Goal: Task Accomplishment & Management: Use online tool/utility

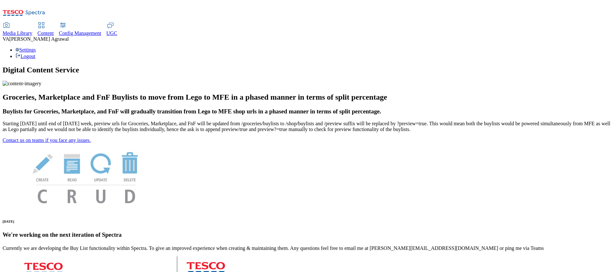
click at [54, 30] on span "Content" at bounding box center [46, 32] width 16 height 5
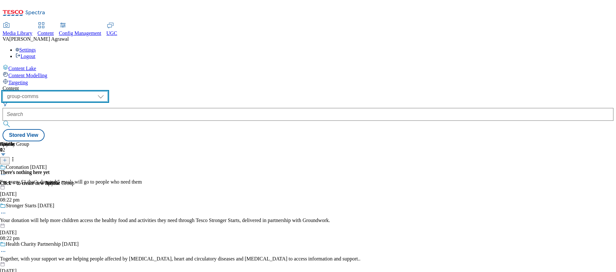
click at [108, 91] on select "dotcom-cz dotcom-hu dotcom-sk fnf-uk ghs-roi ghs-uk group-comms ighs-cz ighs-hu…" at bounding box center [55, 96] width 105 height 10
select select "ghs-uk"
click at [83, 91] on select "dotcom-cz dotcom-hu dotcom-sk fnf-uk ghs-roi ghs-uk group-comms ighs-cz ighs-hu…" at bounding box center [55, 96] width 105 height 10
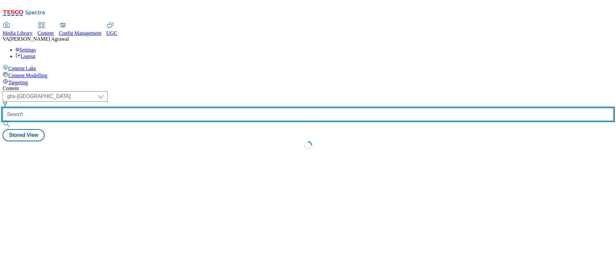
click at [176, 108] on input "text" at bounding box center [308, 114] width 611 height 13
paste input "pizzaexpresspizzaexpress-bzp-5/pizzaexpresspizzaexpress-bzp-5"
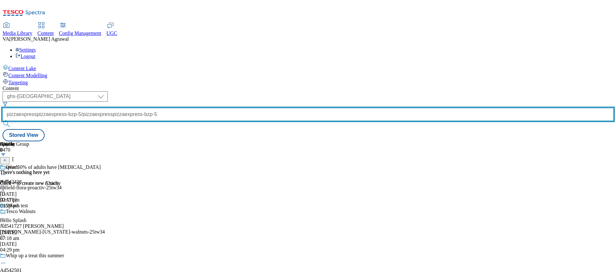
click at [209, 108] on input "pizzaexpresspizzaexpress-bzp-5/pizzaexpresspizzaexpress-bzp-5" at bounding box center [308, 114] width 611 height 13
click at [196, 108] on input "press-bzp-5/pizzaexpresspizzaexpress-bzp-5" at bounding box center [308, 114] width 611 height 13
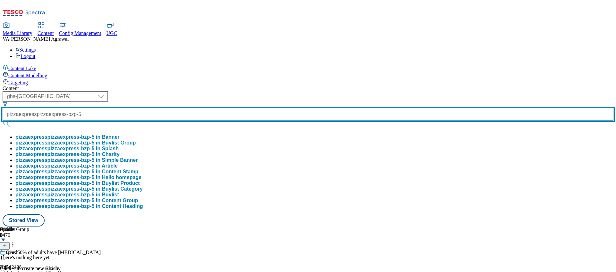
type input "pizzaexpresspizzaexpress-bzp-5"
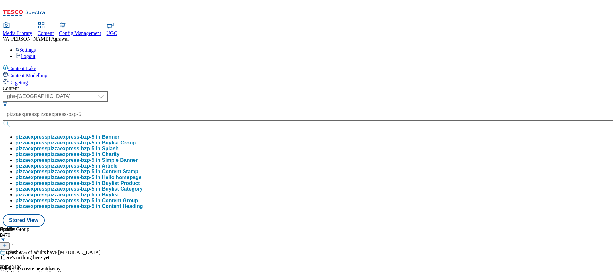
click at [119, 198] on button "pizzaexpresspizzaexpress-bzp-5 in Buylist" at bounding box center [67, 195] width 104 height 6
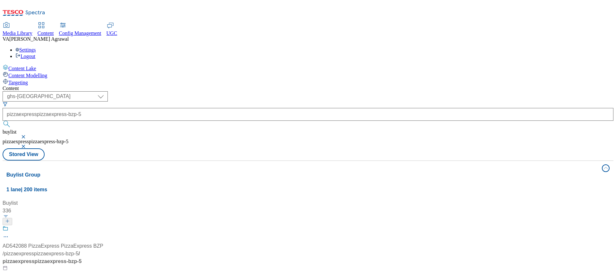
click at [131, 250] on div "/ pizzaexpresspizzaexpress-bzp-5 / pizzaexpresspizzaexpress-bzp-5" at bounding box center [67, 257] width 128 height 15
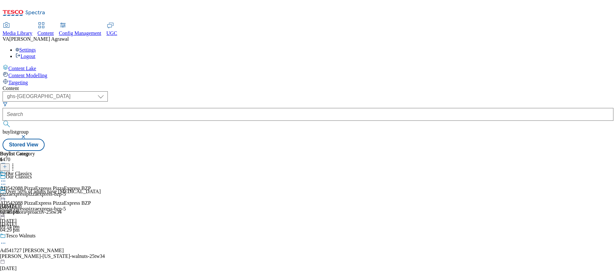
click at [6, 193] on icon at bounding box center [3, 196] width 6 height 6
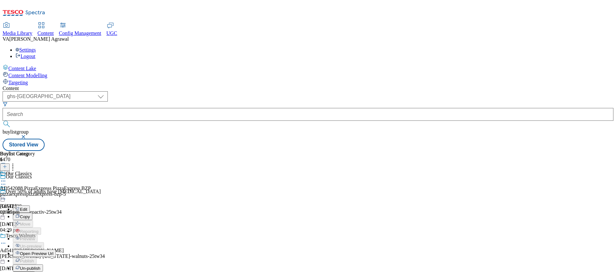
click at [30, 206] on button "Edit" at bounding box center [21, 209] width 17 height 7
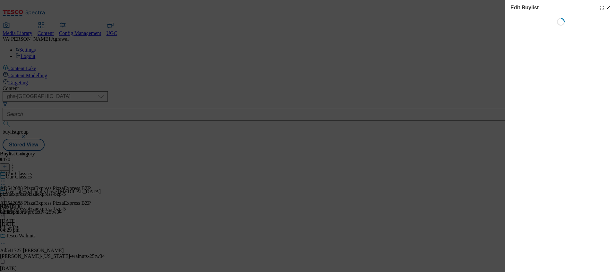
select select "tactical"
select select "dunnhumby"
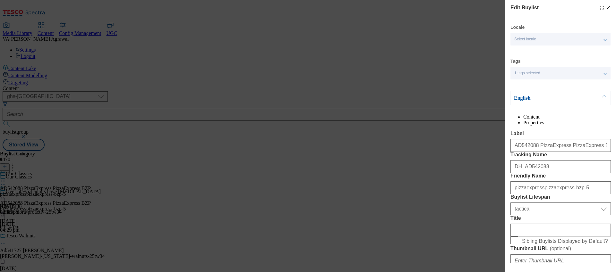
select select "Banner"
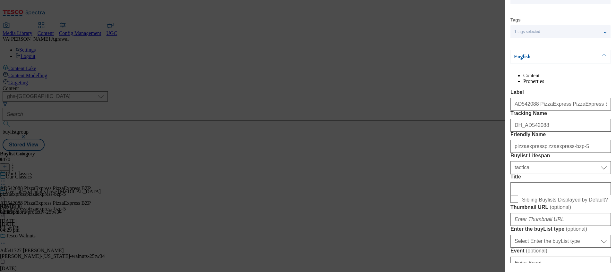
scroll to position [63, 0]
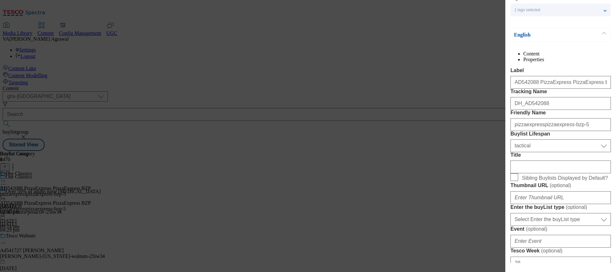
select select "tactical"
select select "dunnhumby"
select select "Banner"
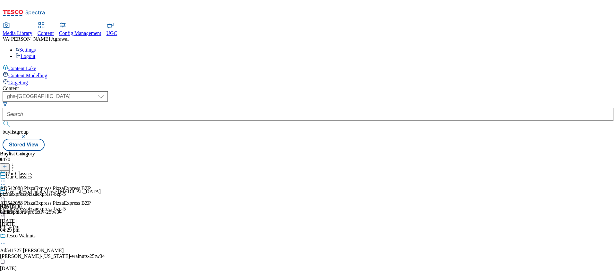
click at [6, 193] on icon at bounding box center [3, 196] width 6 height 6
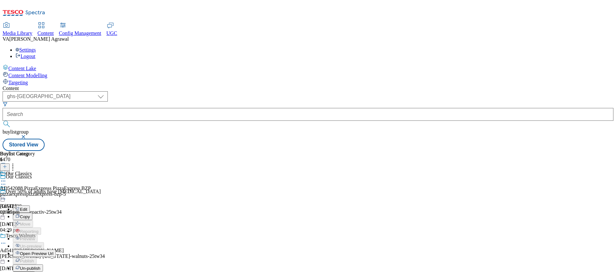
click at [30, 206] on button "Edit" at bounding box center [21, 209] width 17 height 7
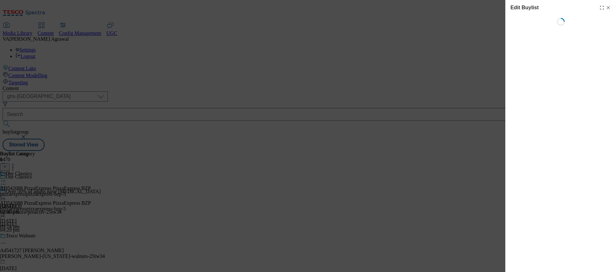
select select "tactical"
select select "dunnhumby"
select select "Banner"
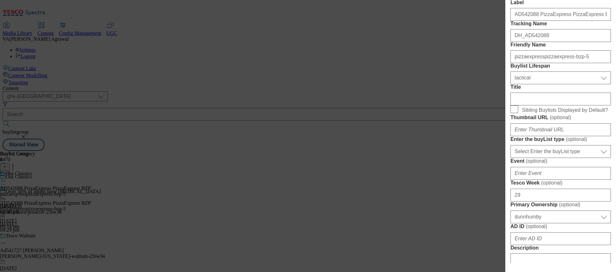
scroll to position [133, 0]
